Goal: Task Accomplishment & Management: Use online tool/utility

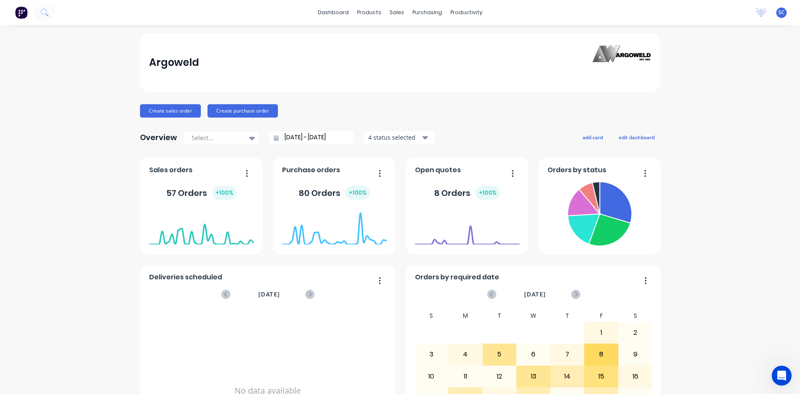
click at [318, 360] on div "No data available" at bounding box center [268, 391] width 238 height 162
click at [479, 93] on div "Timesheets" at bounding box center [481, 91] width 31 height 8
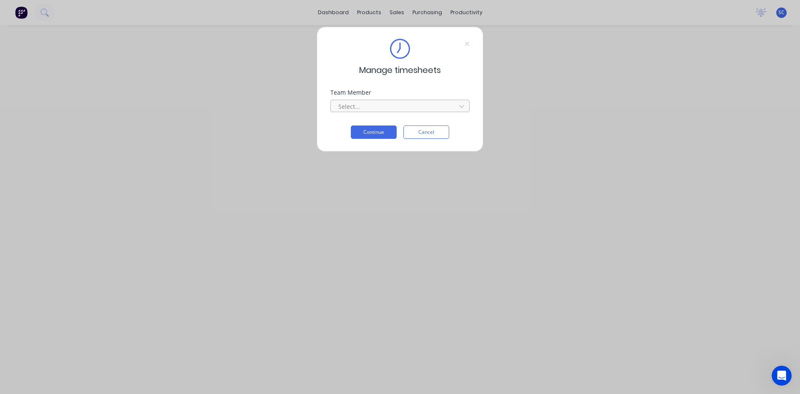
click at [383, 105] on div at bounding box center [395, 106] width 114 height 10
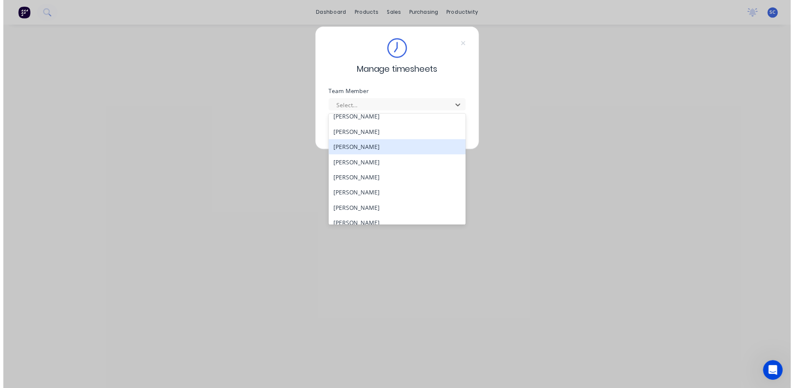
scroll to position [208, 0]
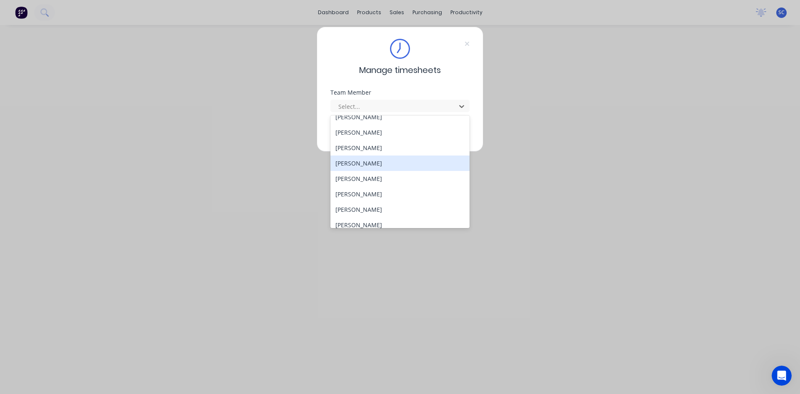
click at [388, 167] on div "[PERSON_NAME]" at bounding box center [399, 162] width 139 height 15
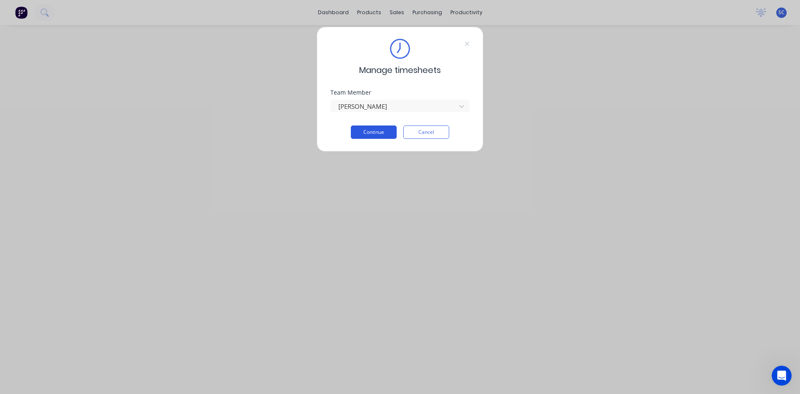
click at [377, 130] on button "Continue" at bounding box center [374, 131] width 46 height 13
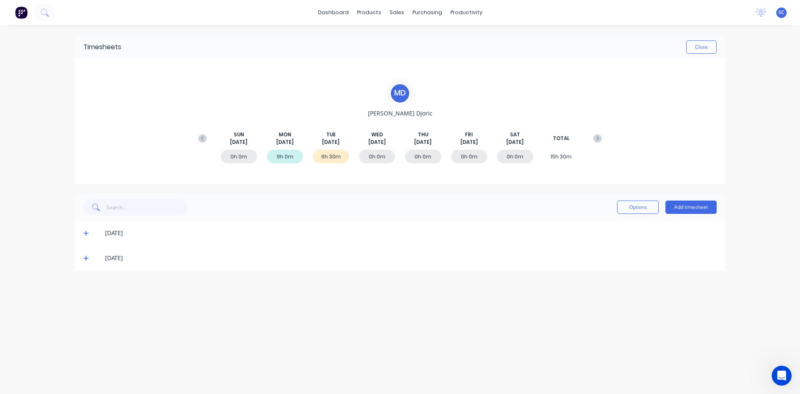
click at [85, 260] on icon at bounding box center [85, 258] width 5 height 6
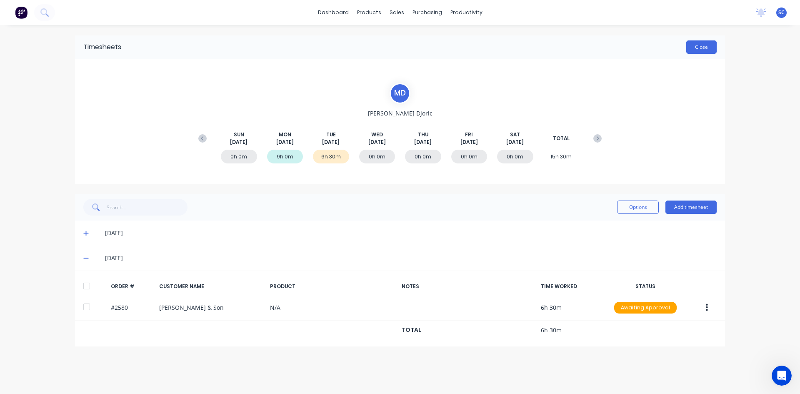
click at [706, 45] on button "Close" at bounding box center [701, 46] width 30 height 13
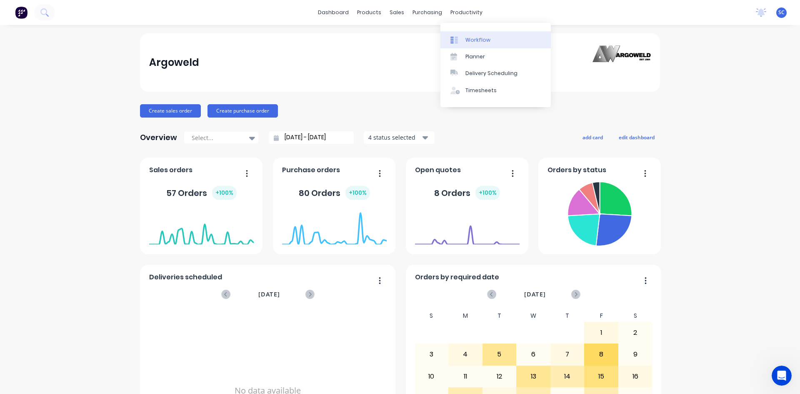
click at [484, 42] on div "Workflow" at bounding box center [478, 40] width 25 height 8
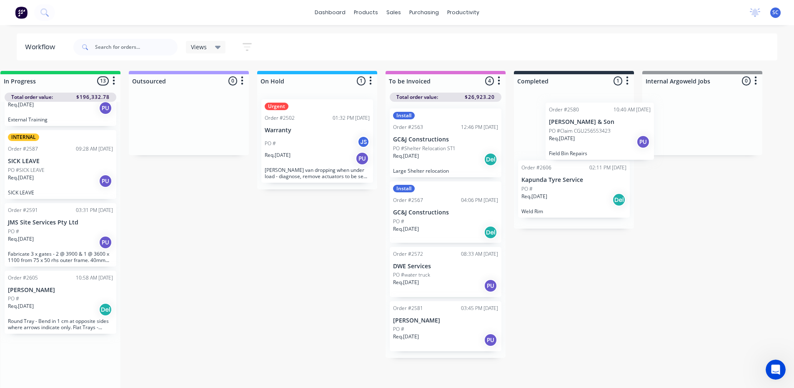
scroll to position [0, 403]
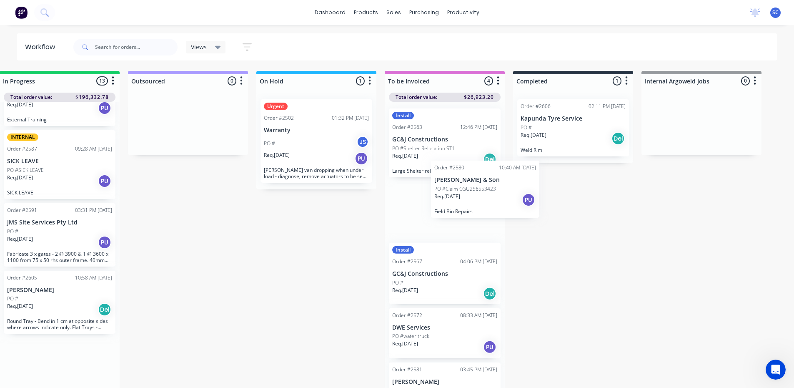
drag, startPoint x: 442, startPoint y: 243, endPoint x: 468, endPoint y: 206, distance: 45.0
click at [468, 206] on div "Submitted 9 Sort By Created date Required date Order number Customer name Most …" at bounding box center [285, 230] width 1390 height 318
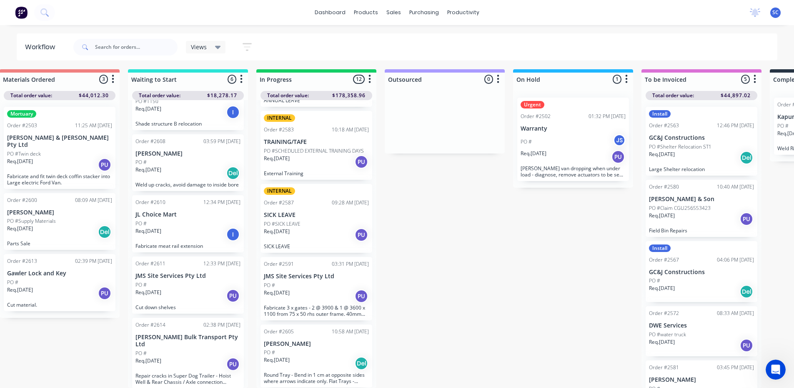
scroll to position [8, 145]
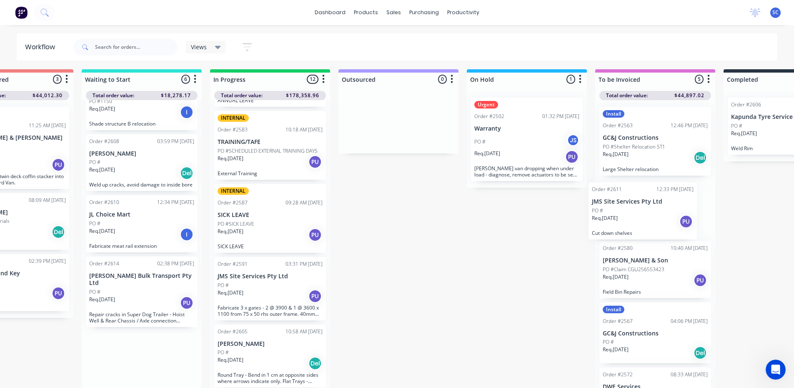
drag, startPoint x: 163, startPoint y: 293, endPoint x: 625, endPoint y: 217, distance: 467.9
click at [625, 217] on div "Submitted 9 Sort By Created date Required date Order number Customer name Most …" at bounding box center [496, 228] width 1390 height 318
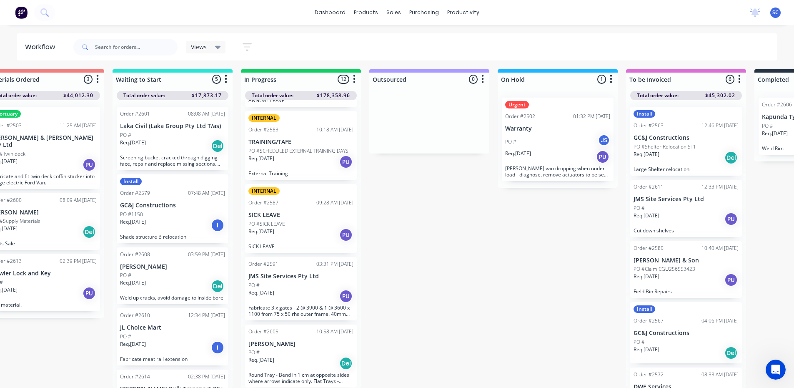
scroll to position [8, 165]
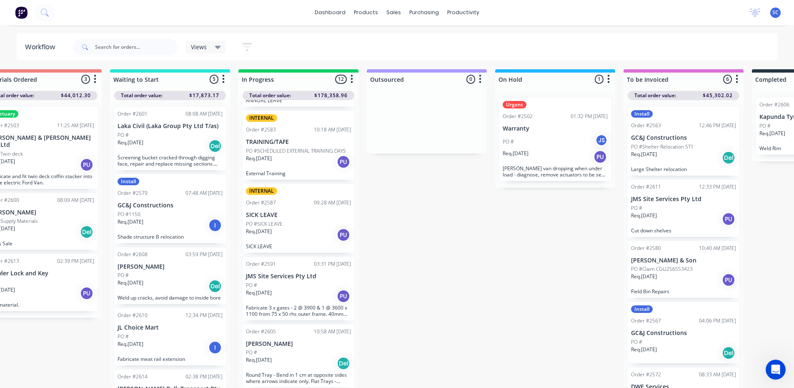
click at [689, 265] on p "PO #Claim CGU256553423" at bounding box center [662, 269] width 62 height 8
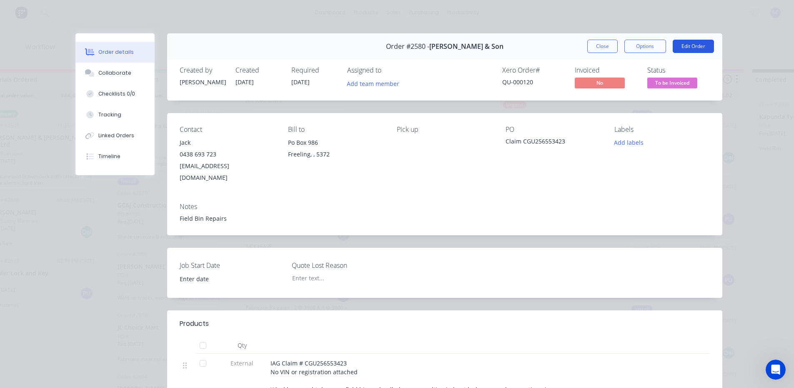
click at [685, 43] on button "Edit Order" at bounding box center [693, 46] width 41 height 13
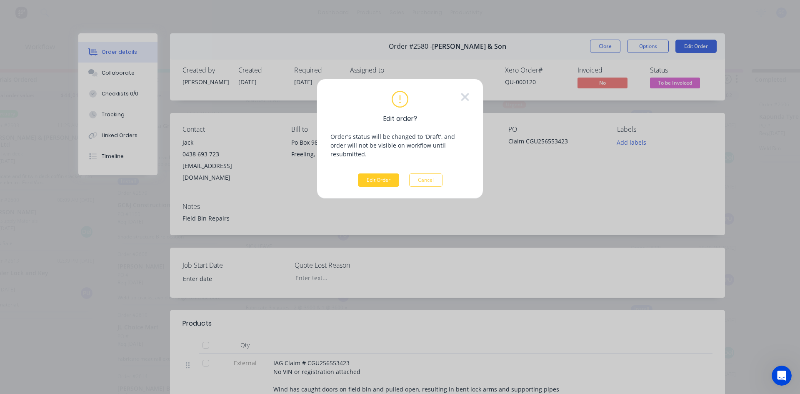
click at [385, 173] on button "Edit Order" at bounding box center [378, 179] width 41 height 13
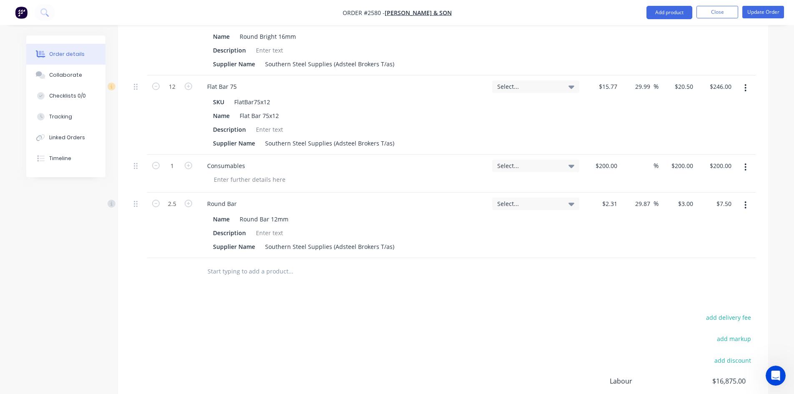
scroll to position [625, 0]
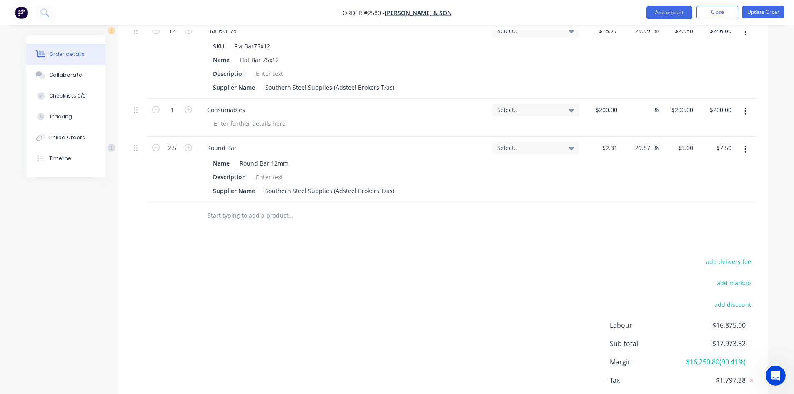
click at [233, 207] on input "text" at bounding box center [290, 215] width 167 height 17
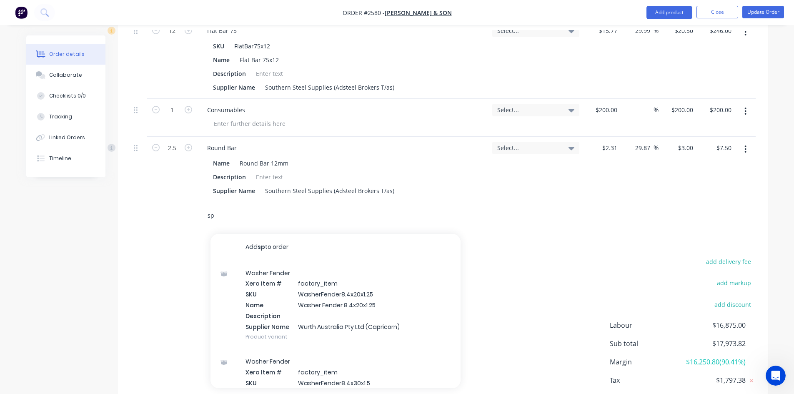
type input "s"
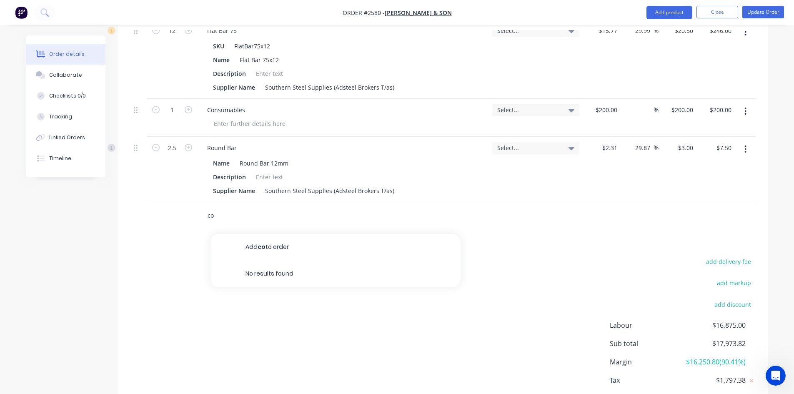
type input "c"
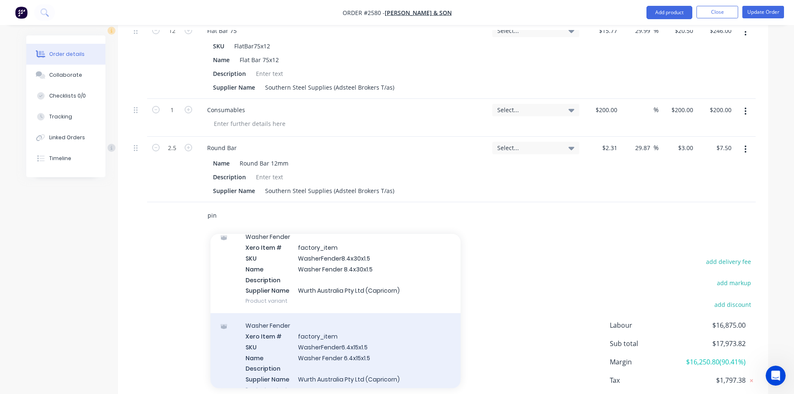
scroll to position [0, 0]
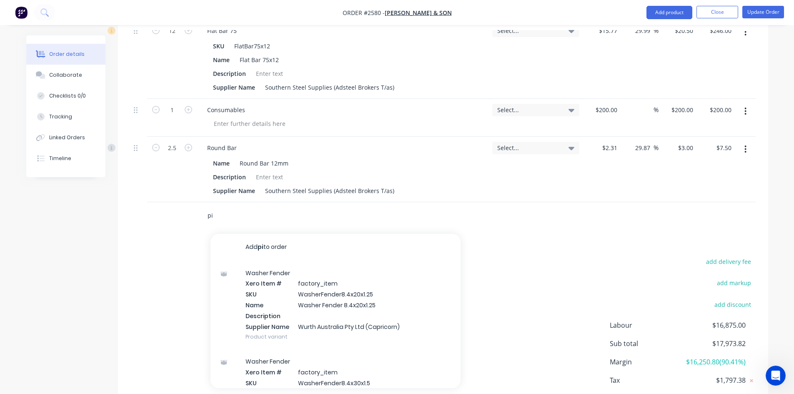
type input "p"
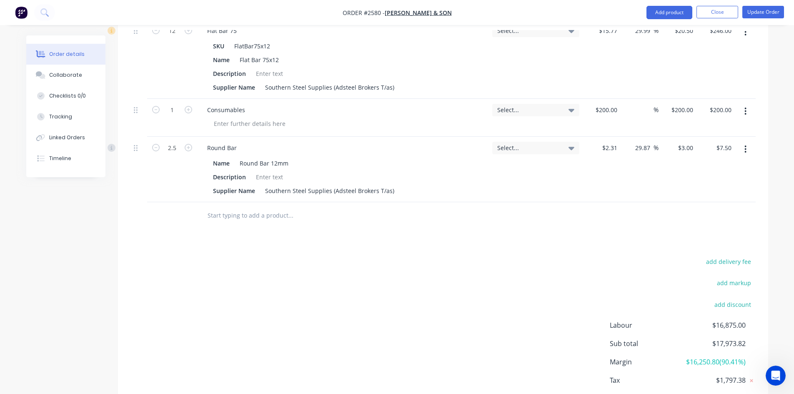
click at [280, 207] on input "text" at bounding box center [290, 215] width 167 height 17
type input "p"
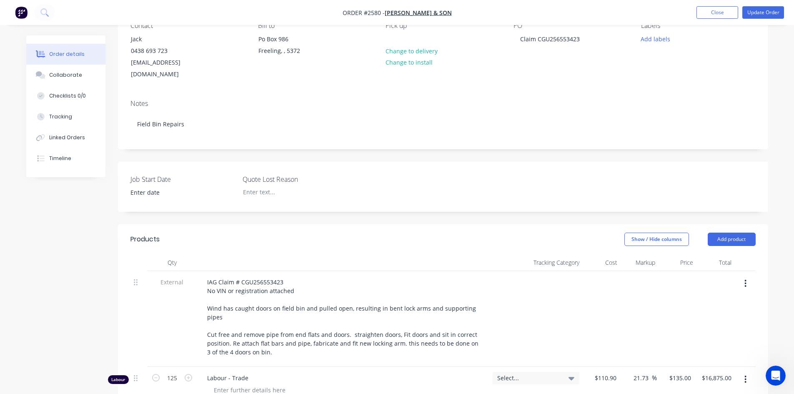
scroll to position [125, 0]
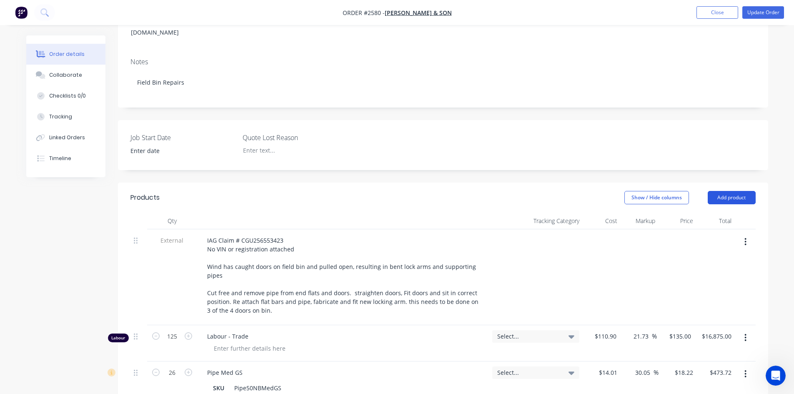
click at [732, 191] on button "Add product" at bounding box center [732, 197] width 48 height 13
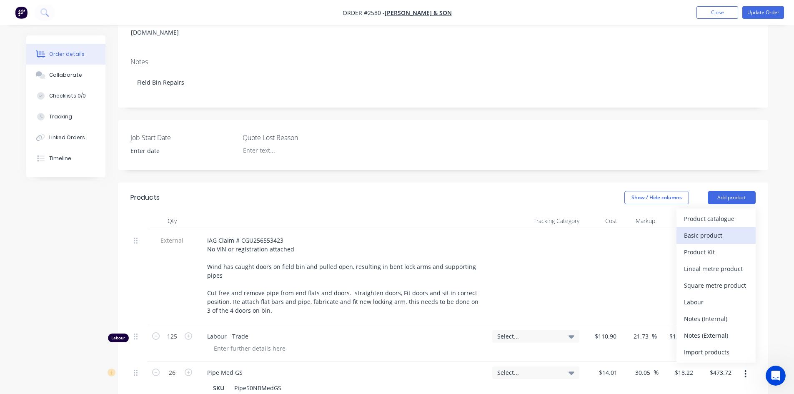
click at [719, 229] on div "Basic product" at bounding box center [716, 235] width 64 height 12
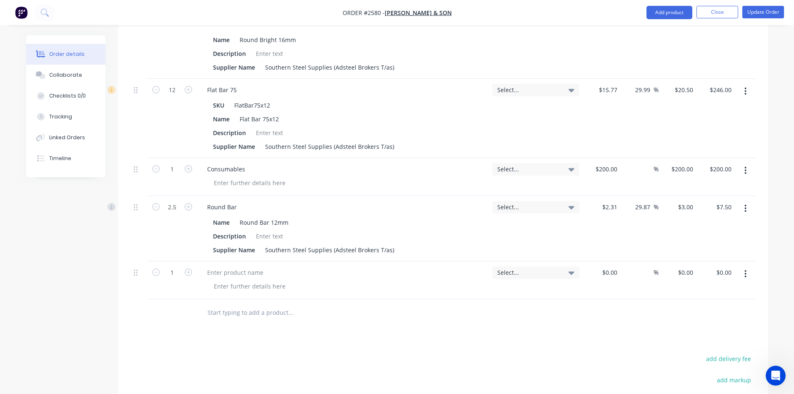
scroll to position [583, 0]
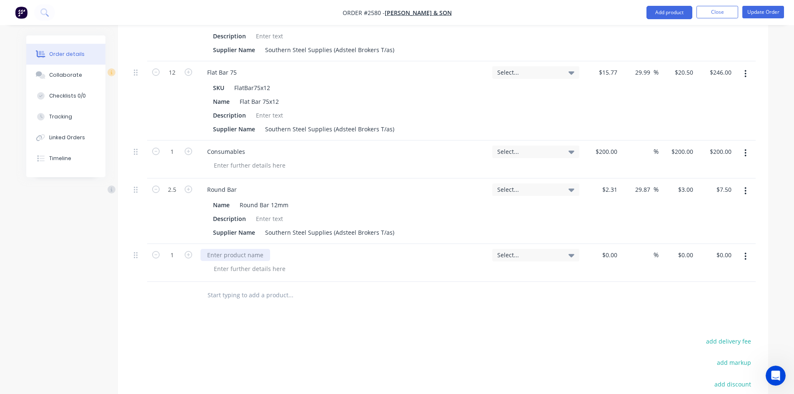
click at [233, 249] on div at bounding box center [235, 255] width 70 height 12
click at [233, 263] on div at bounding box center [249, 269] width 85 height 12
click at [185, 251] on icon "button" at bounding box center [189, 255] width 8 height 8
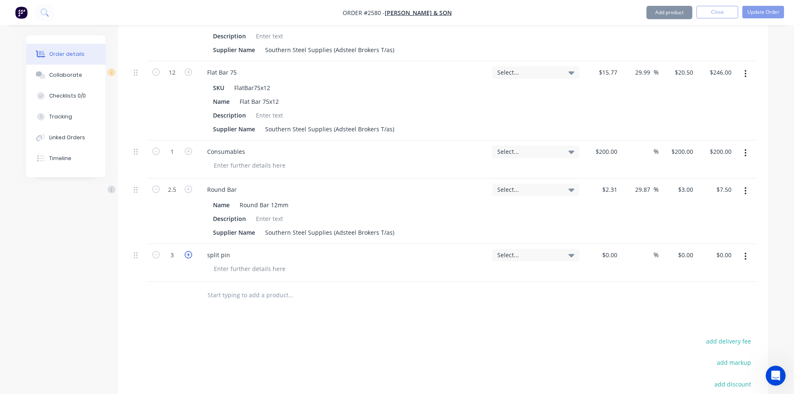
type input "4"
click at [228, 263] on div at bounding box center [249, 269] width 85 height 12
click at [767, 10] on button "Update Order" at bounding box center [763, 12] width 42 height 13
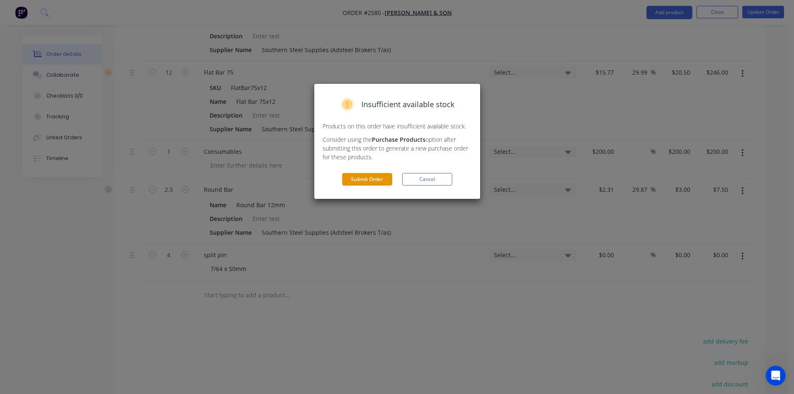
click at [370, 178] on button "Submit Order" at bounding box center [367, 179] width 50 height 13
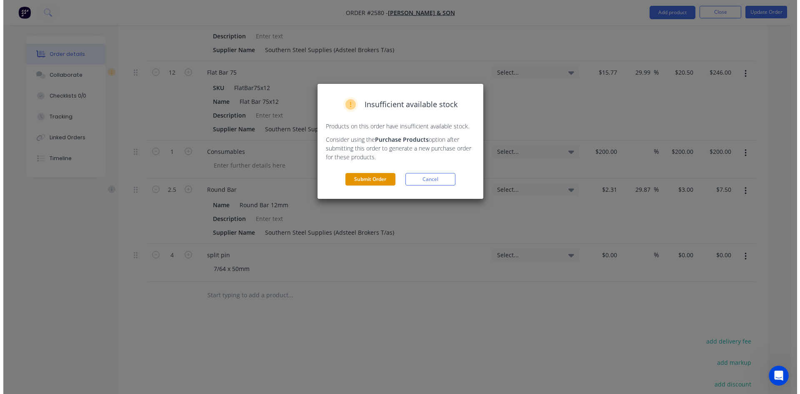
scroll to position [0, 0]
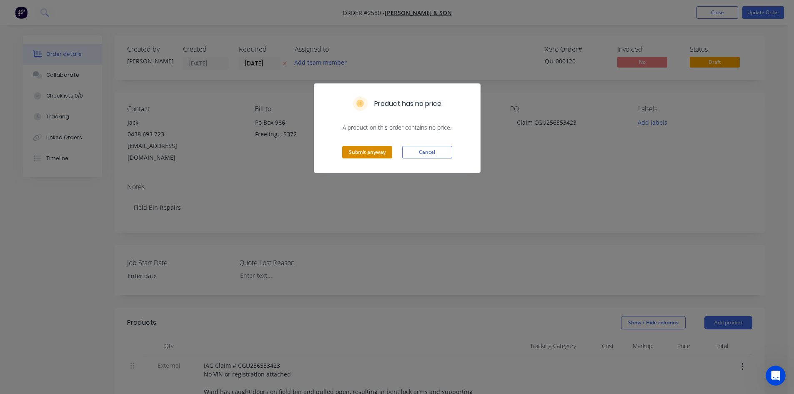
click at [370, 153] on button "Submit anyway" at bounding box center [367, 152] width 50 height 13
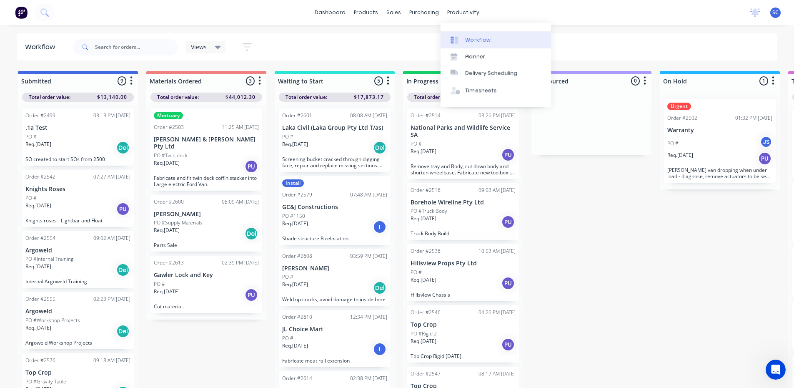
click at [469, 38] on div "Workflow" at bounding box center [478, 40] width 25 height 8
click at [476, 93] on div "Timesheets" at bounding box center [481, 91] width 31 height 8
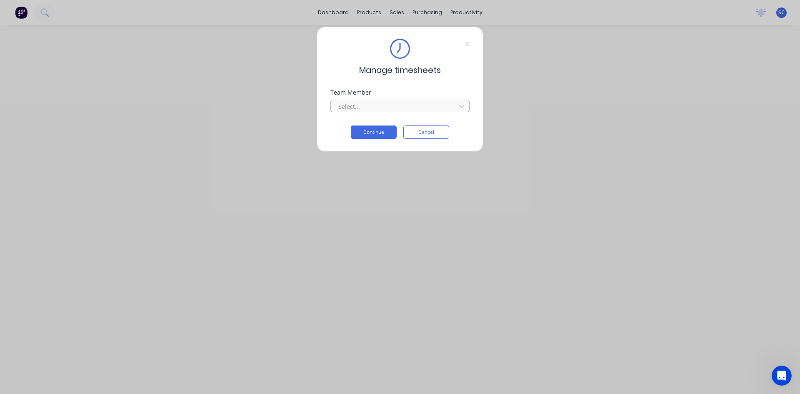
click at [403, 105] on div at bounding box center [395, 106] width 114 height 10
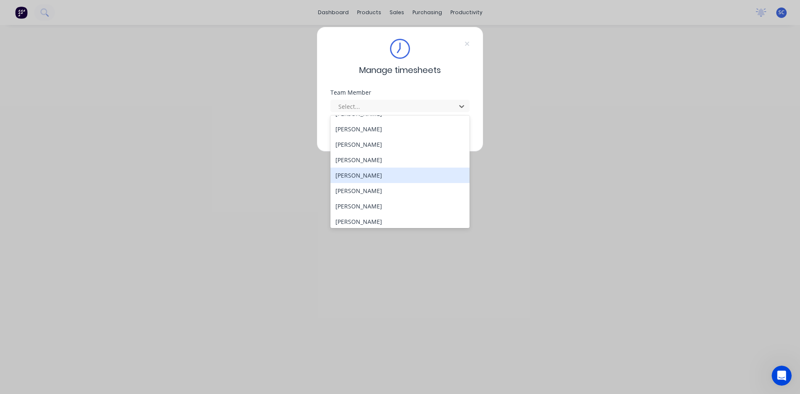
scroll to position [245, 0]
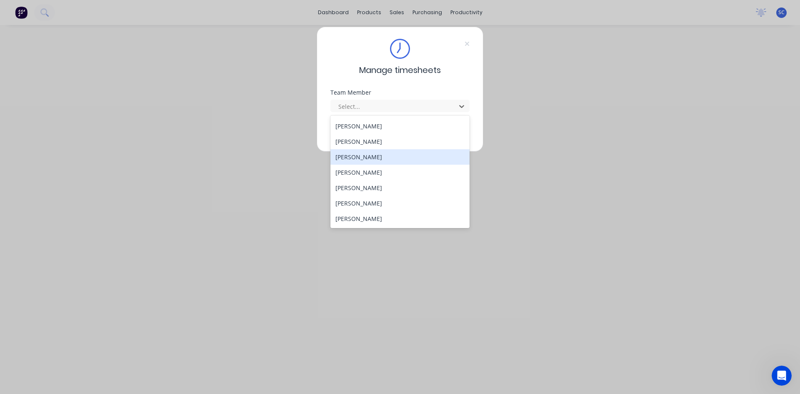
click at [377, 155] on div "[PERSON_NAME]" at bounding box center [399, 156] width 139 height 15
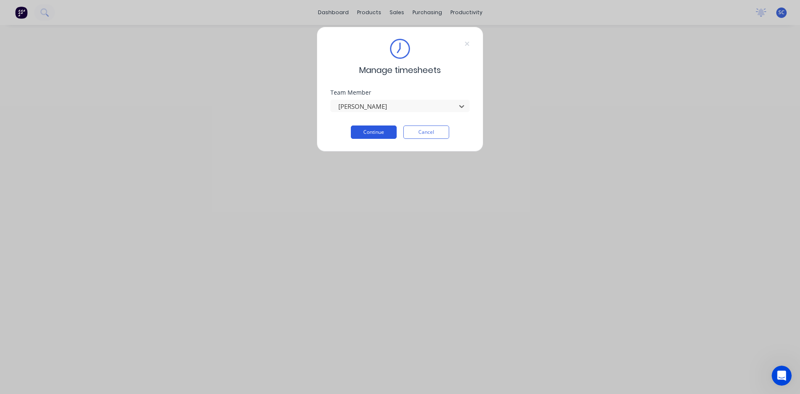
click at [383, 128] on button "Continue" at bounding box center [374, 131] width 46 height 13
